Goal: Task Accomplishment & Management: Manage account settings

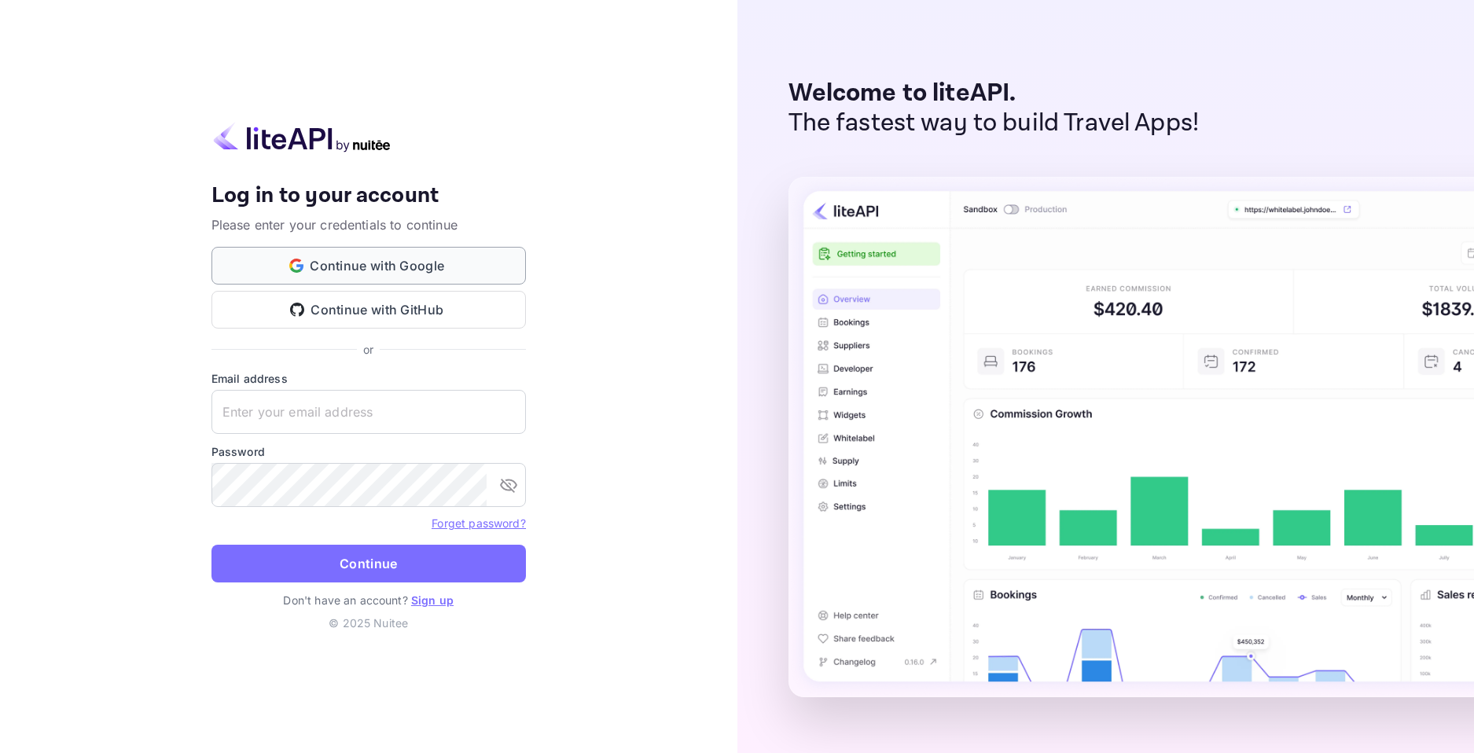
click at [354, 270] on button "Continue with Google" at bounding box center [368, 266] width 314 height 38
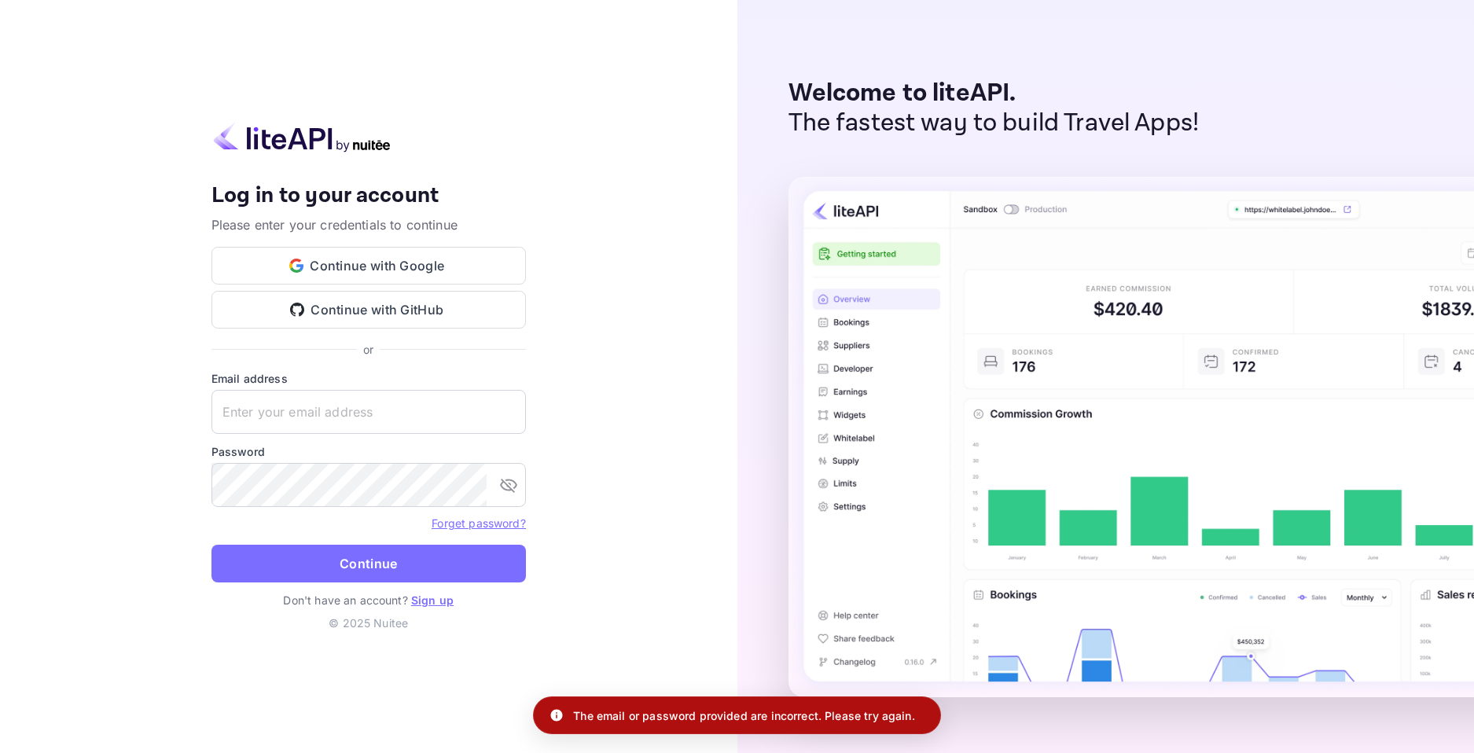
click at [433, 388] on div "Email address ​" at bounding box center [368, 402] width 314 height 64
click at [411, 406] on input "text" at bounding box center [368, 412] width 314 height 44
click at [672, 349] on div "Your account has been created successfully, a confirmation link has been sent t…" at bounding box center [368, 376] width 737 height 753
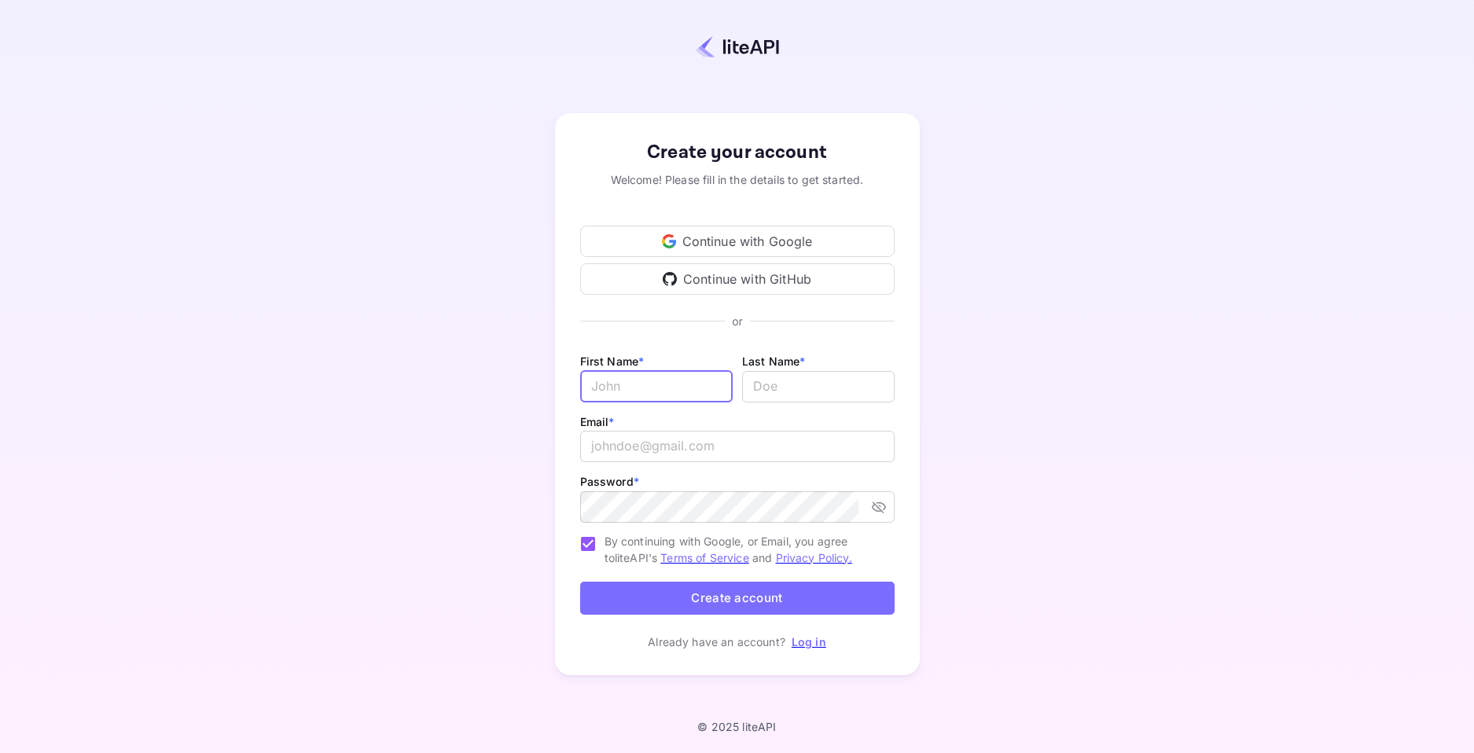
click at [665, 384] on input "Email *" at bounding box center [656, 386] width 152 height 31
type input "Dillon"
type input "Jacobs"
type input "W"
type input "info@websitemaniacs.co.za"
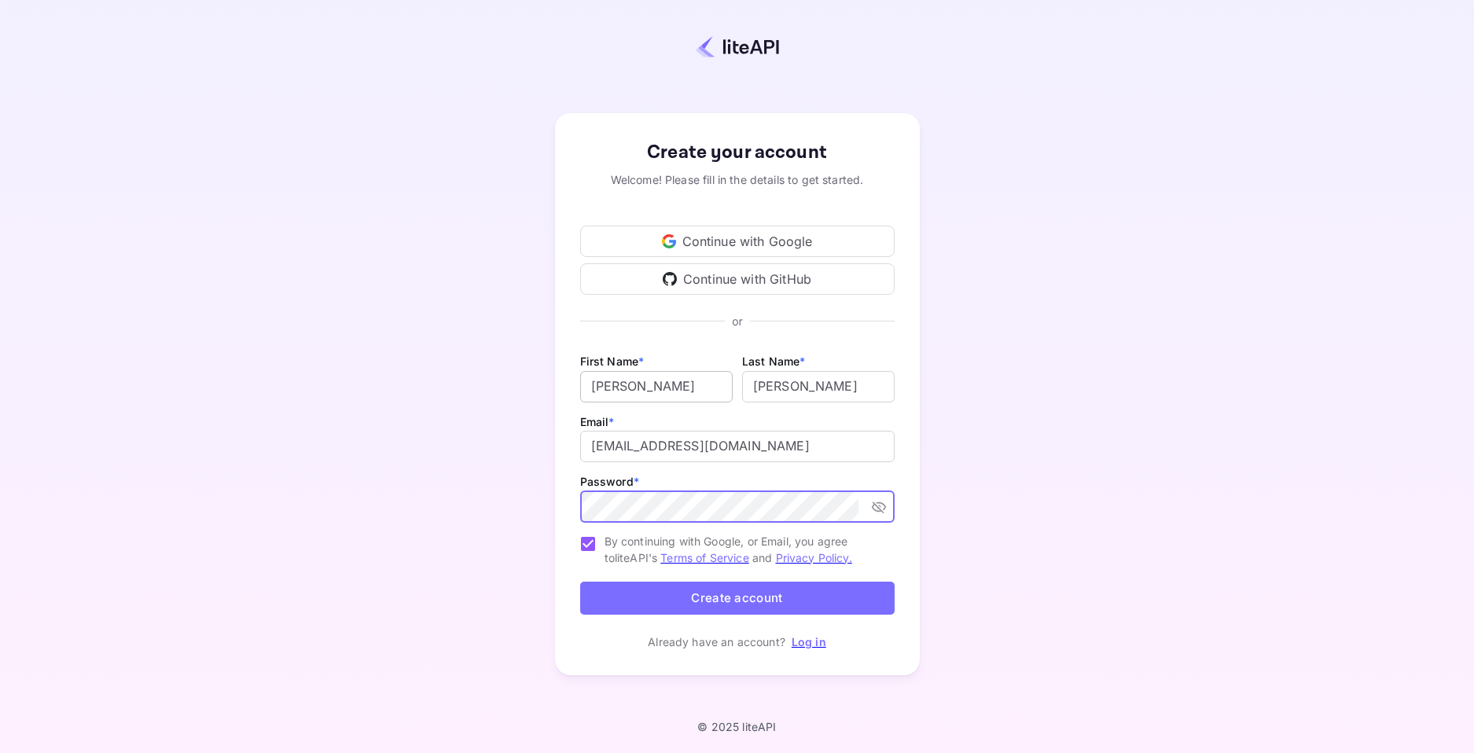
click at [580, 582] on button "Create account" at bounding box center [737, 599] width 314 height 34
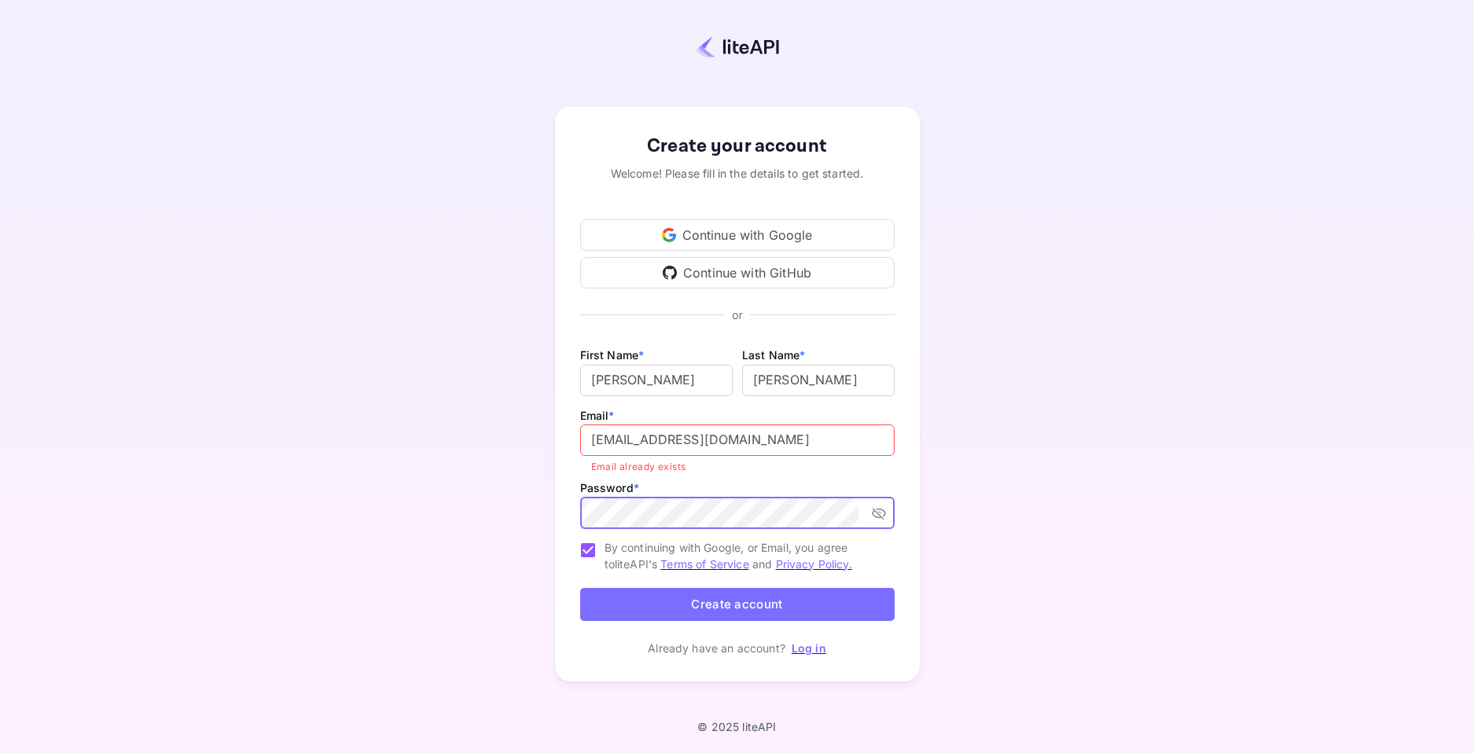
click at [809, 648] on link "Log in" at bounding box center [808, 647] width 35 height 13
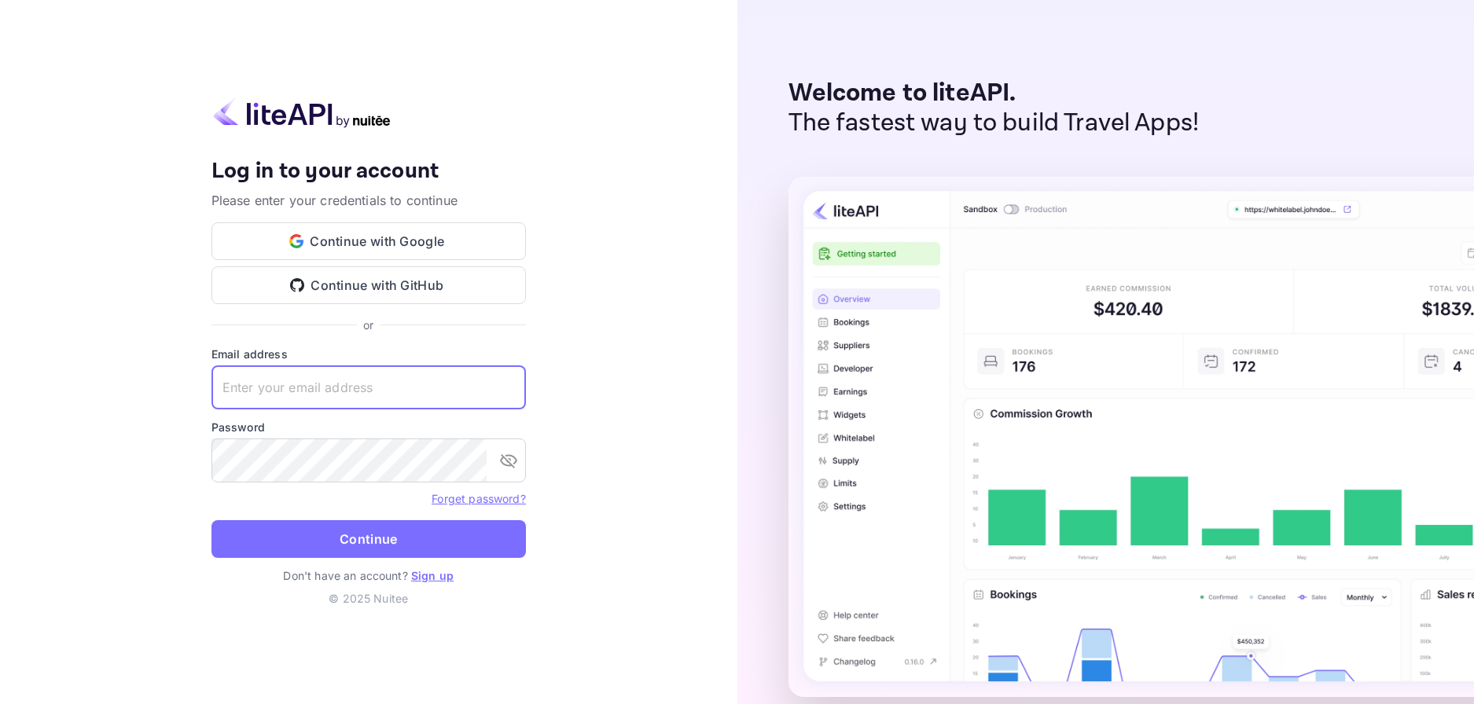
click at [338, 385] on input "text" at bounding box center [368, 387] width 314 height 44
type input "info@websitemaniacs.co.za"
click at [211, 520] on button "Continue" at bounding box center [368, 539] width 314 height 38
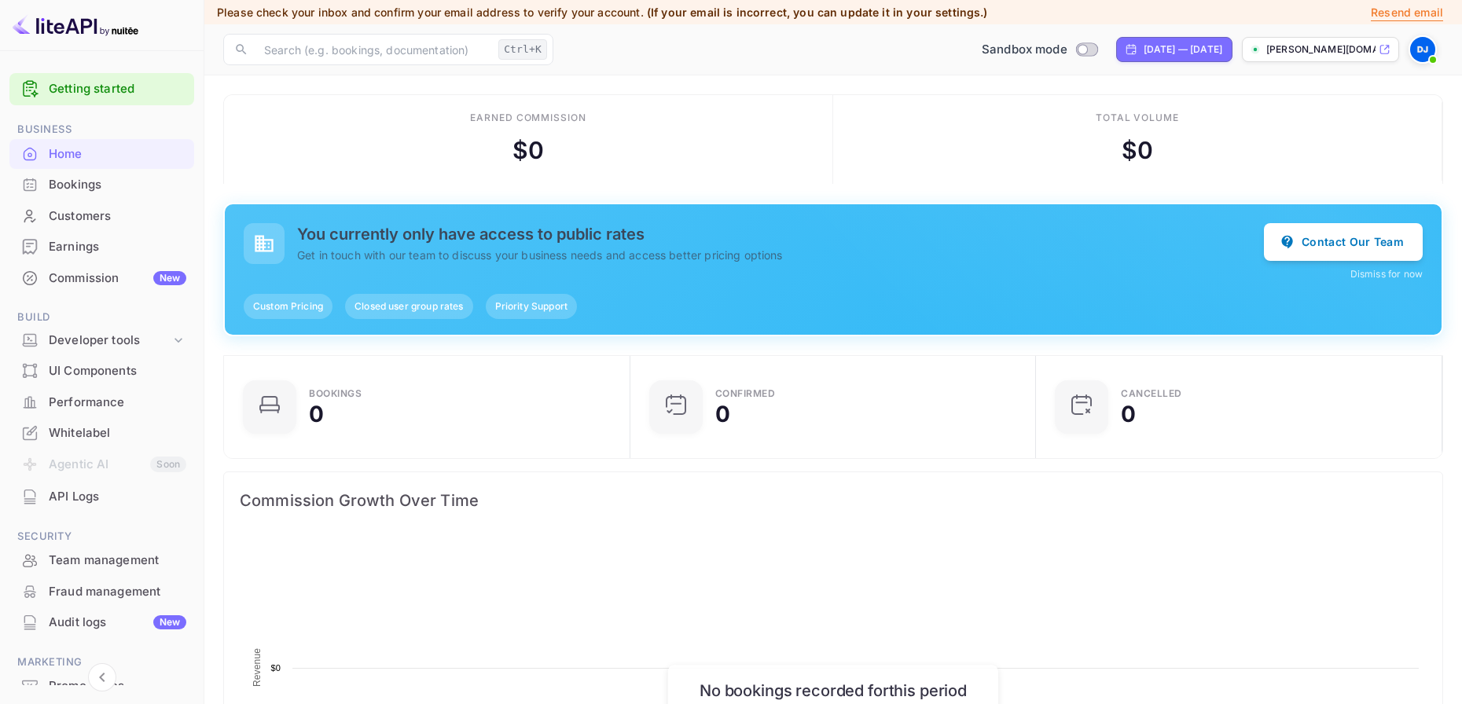
scroll to position [244, 384]
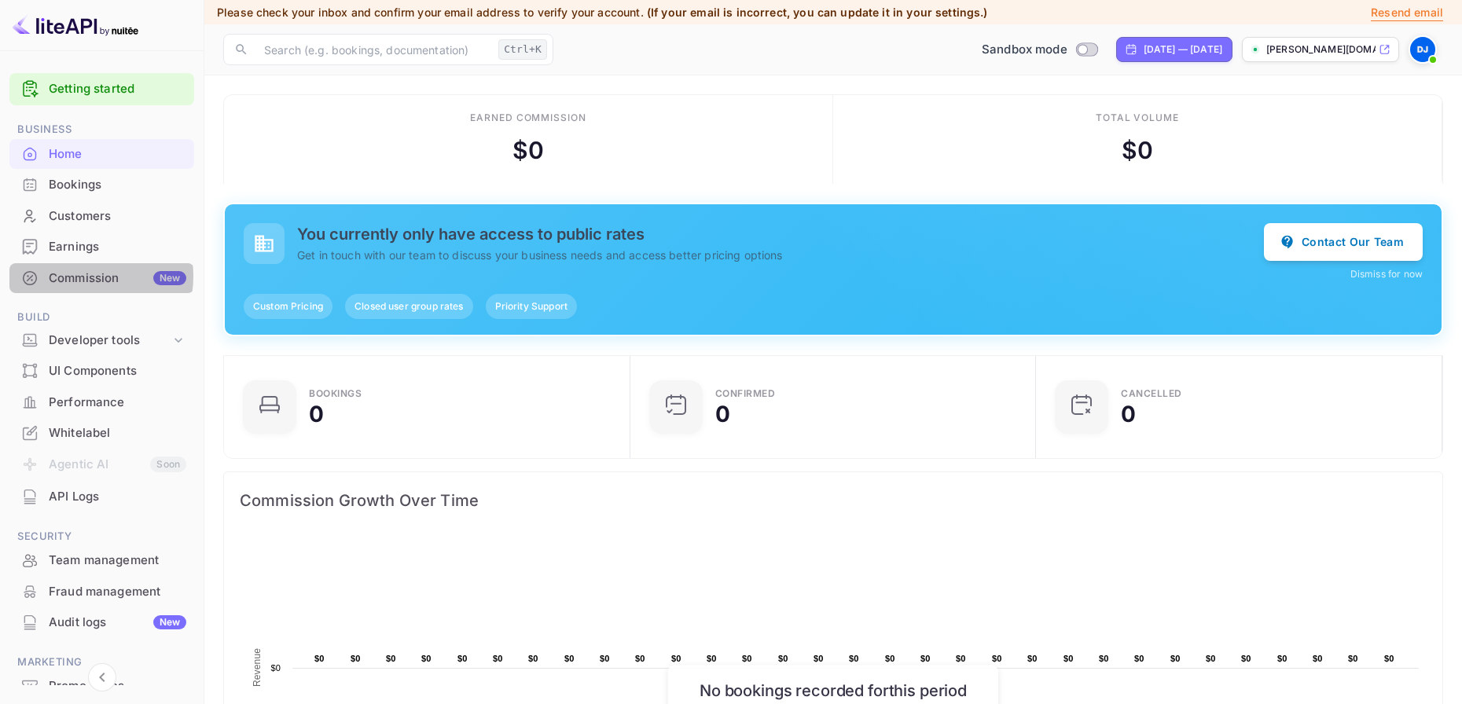
click at [74, 276] on div "Commission New" at bounding box center [118, 279] width 138 height 18
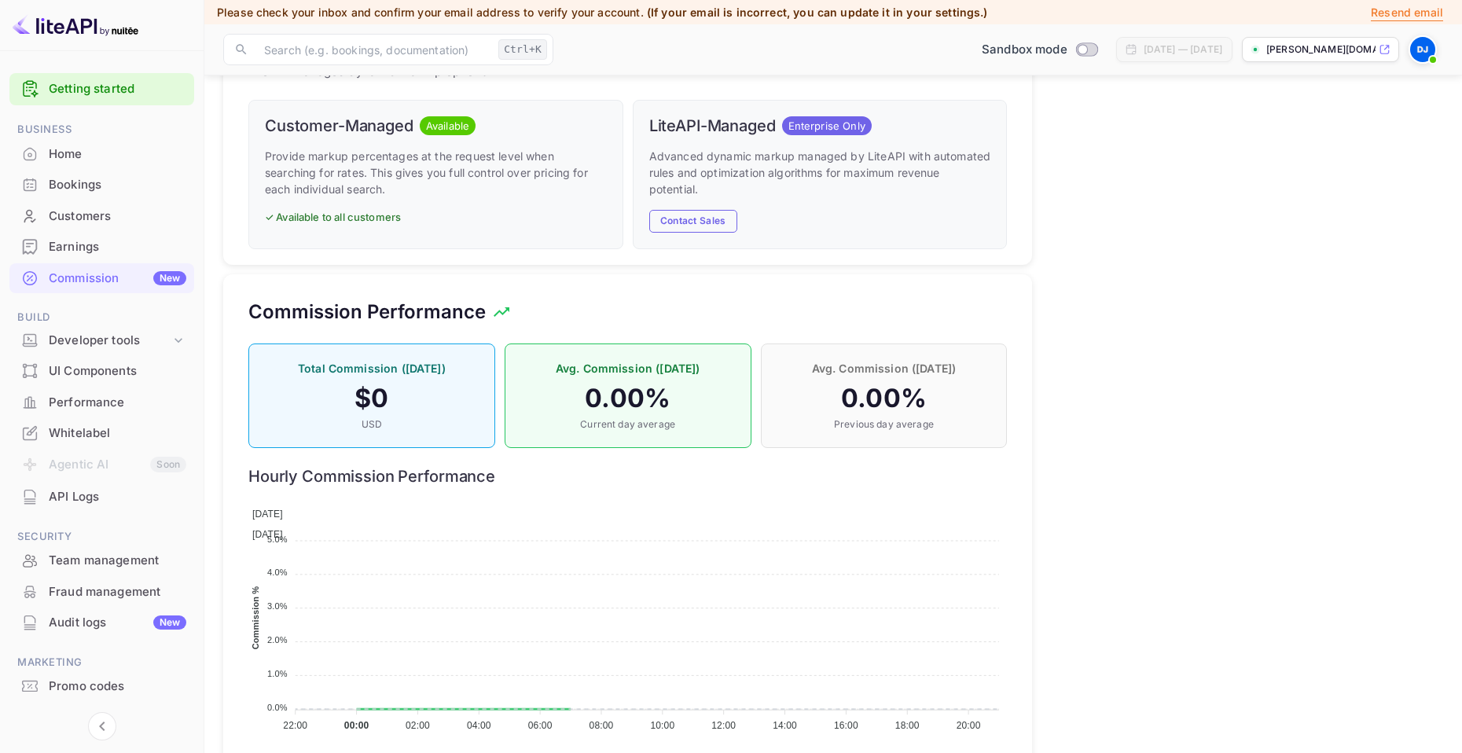
scroll to position [856, 0]
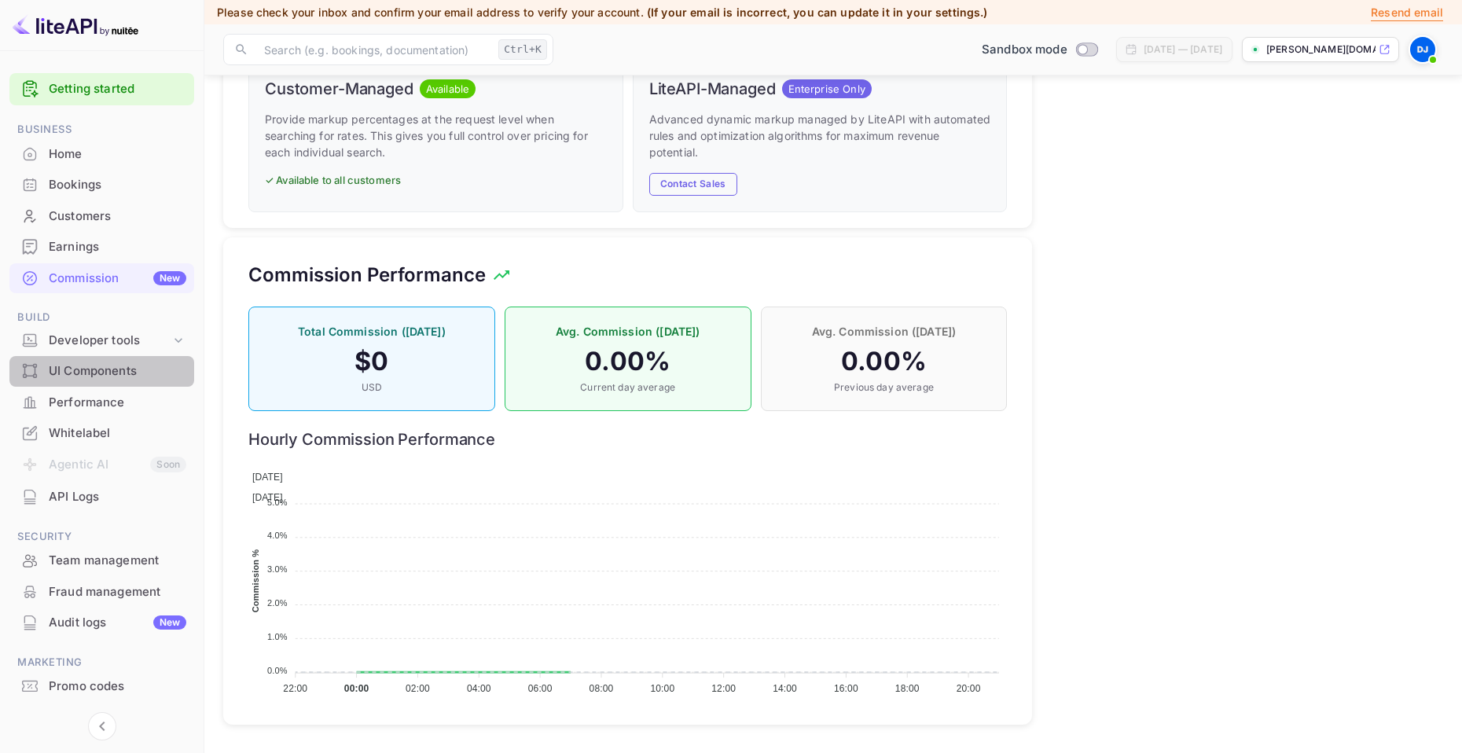
click at [72, 367] on div "UI Components" at bounding box center [118, 371] width 138 height 18
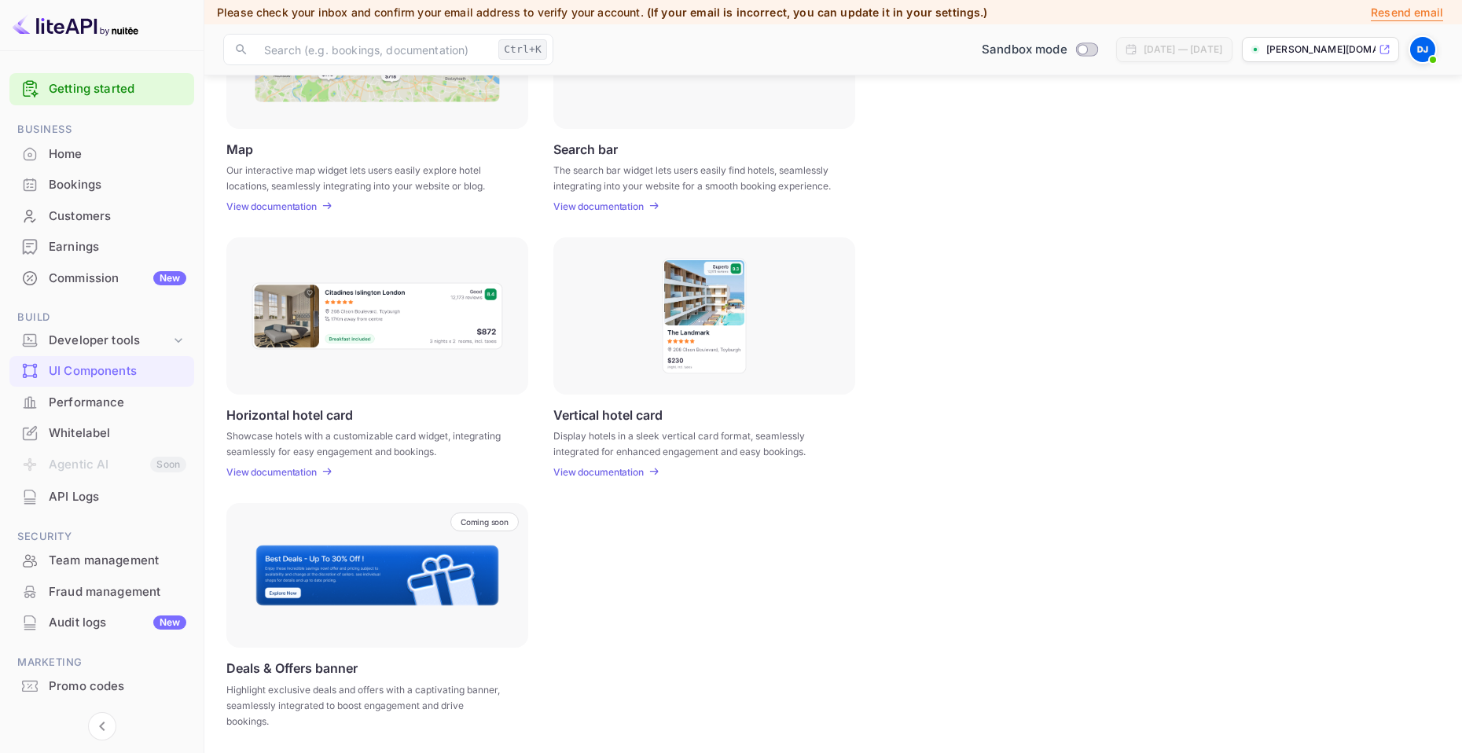
scroll to position [331, 0]
click at [75, 442] on div "Whitelabel" at bounding box center [118, 433] width 138 height 18
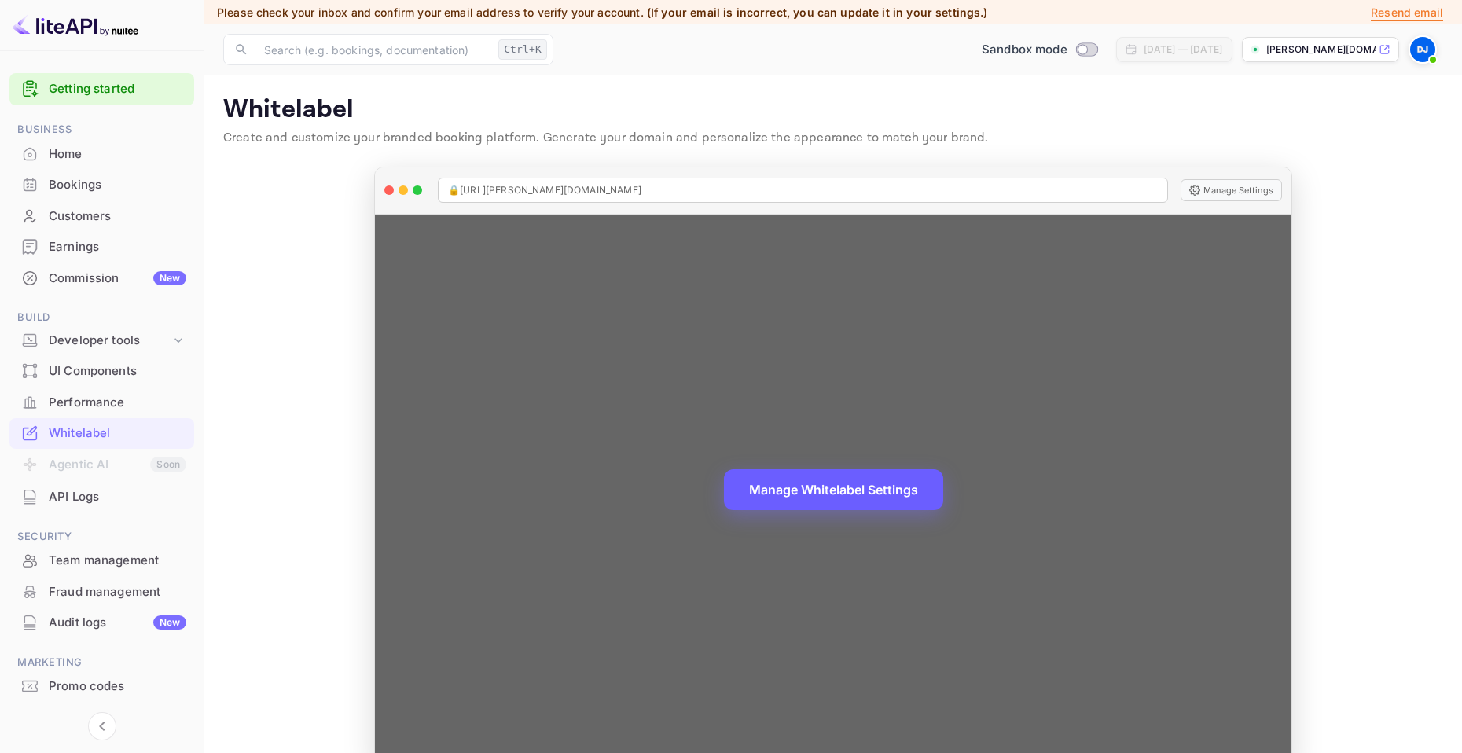
click at [817, 487] on button "Manage Whitelabel Settings" at bounding box center [833, 489] width 219 height 41
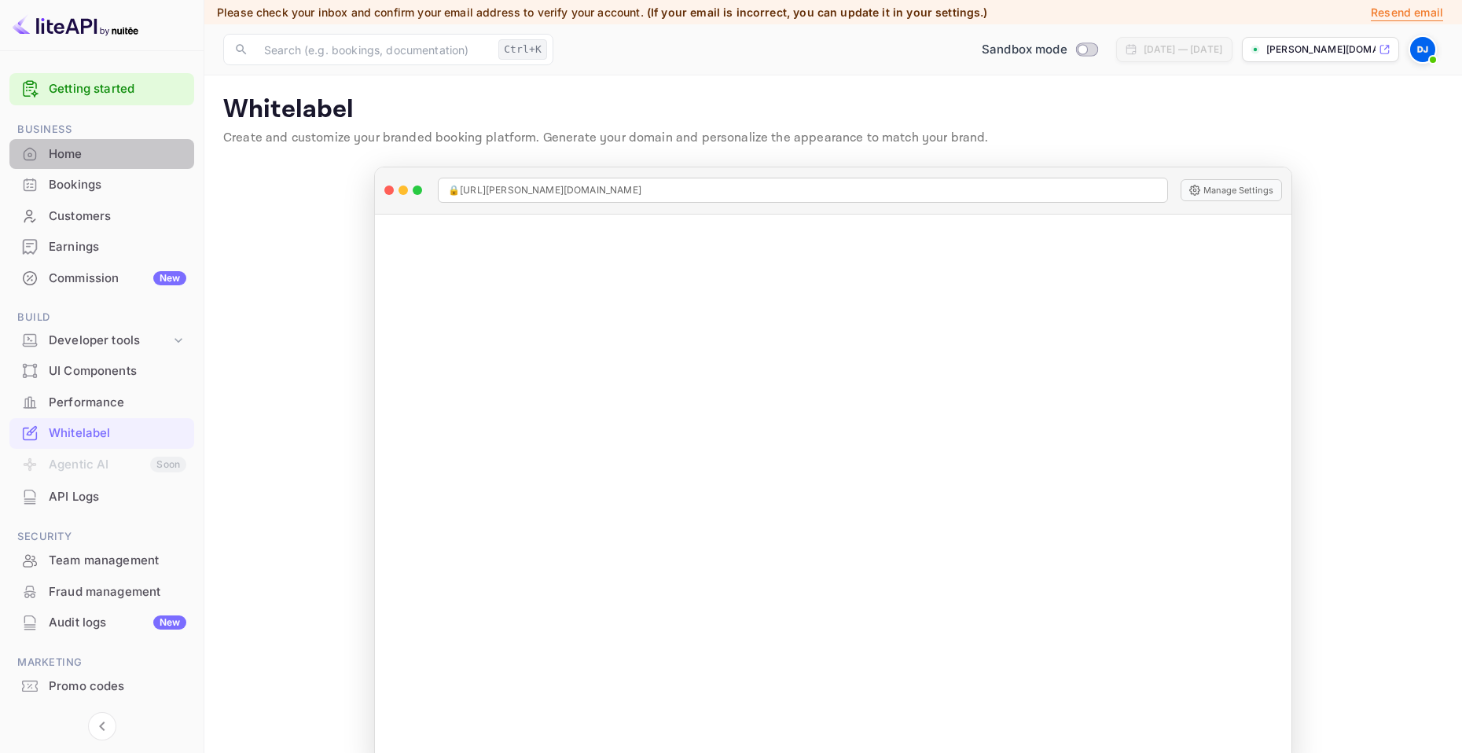
click at [72, 153] on div "Home" at bounding box center [118, 154] width 138 height 18
